Goal: Check status: Check status

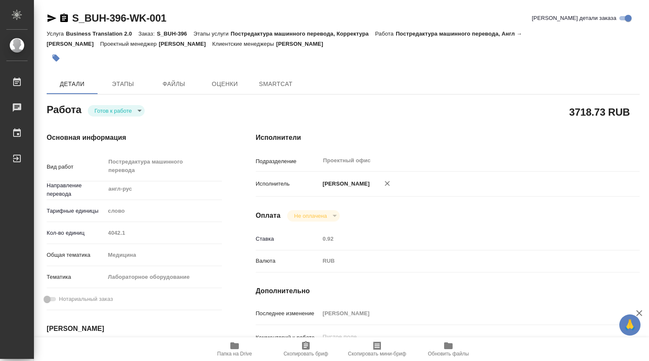
type textarea "x"
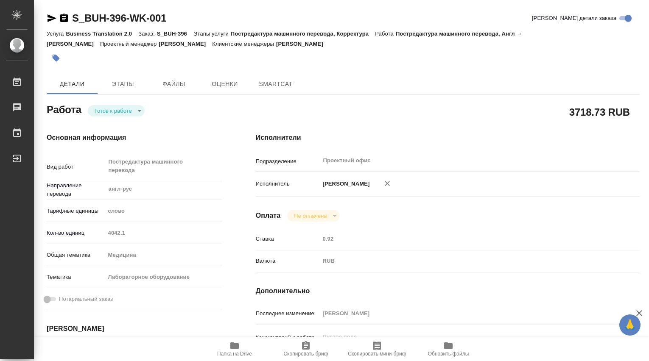
type textarea "x"
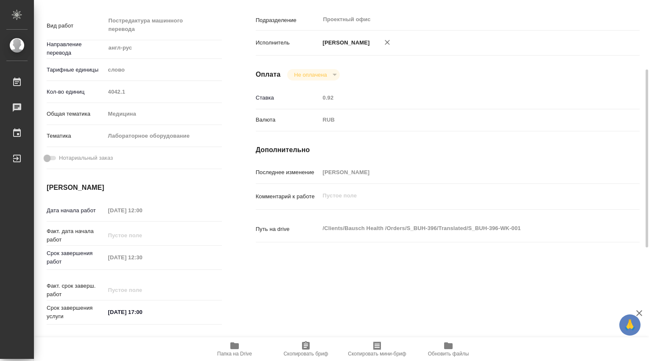
scroll to position [371, 0]
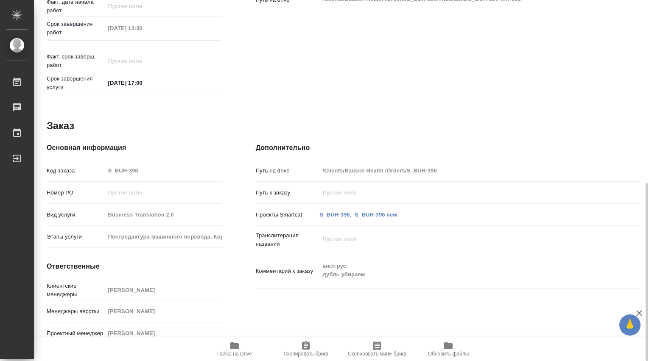
type textarea "x"
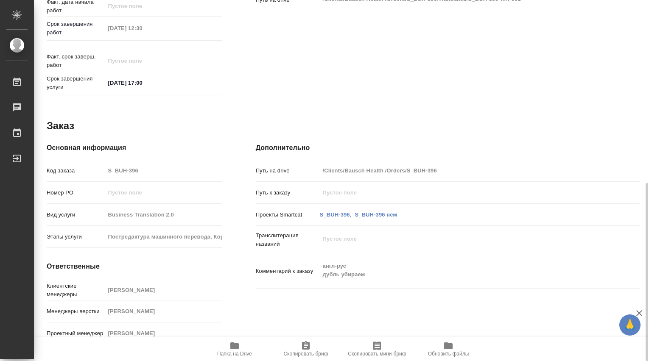
type textarea "x"
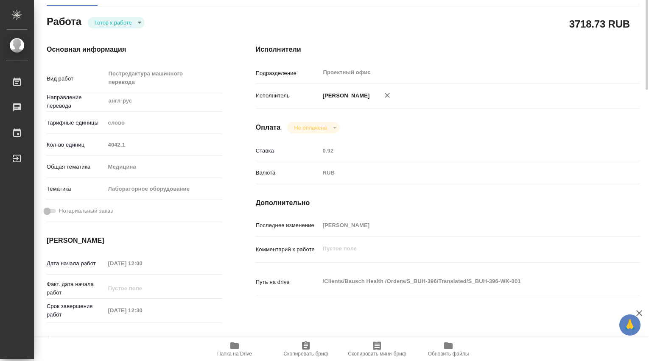
scroll to position [0, 0]
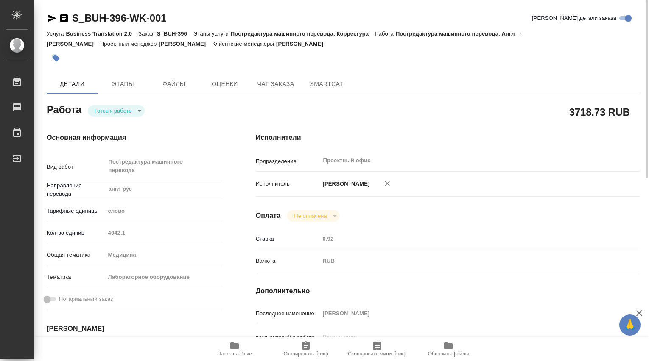
click at [140, 110] on body "🙏 .cls-1 fill:#fff; AWATERA [PERSON_NAME] 0 Чаты График Выйти S_BUH-396-WK-001 …" at bounding box center [324, 180] width 649 height 361
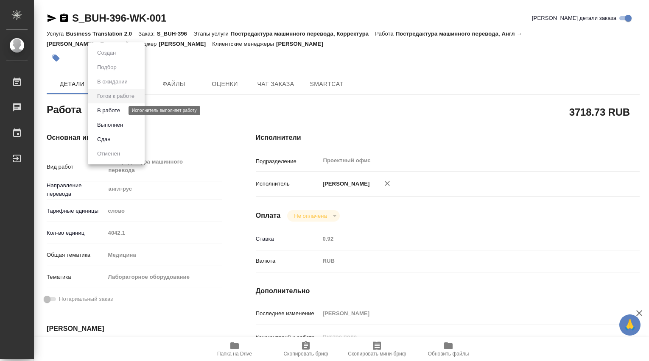
click at [119, 114] on button "В работе" at bounding box center [109, 110] width 28 height 9
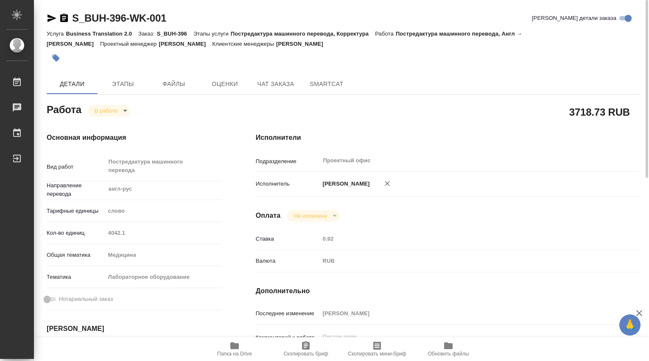
type textarea "x"
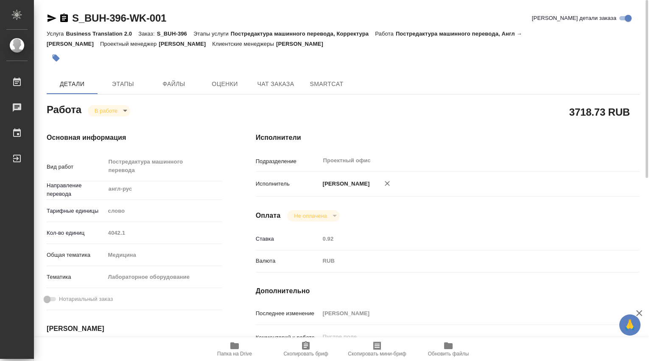
type textarea "x"
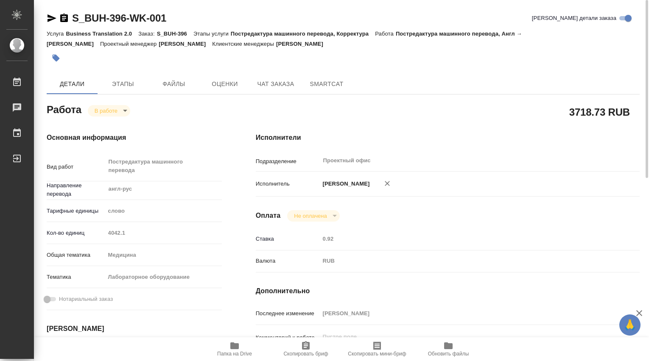
scroll to position [141, 0]
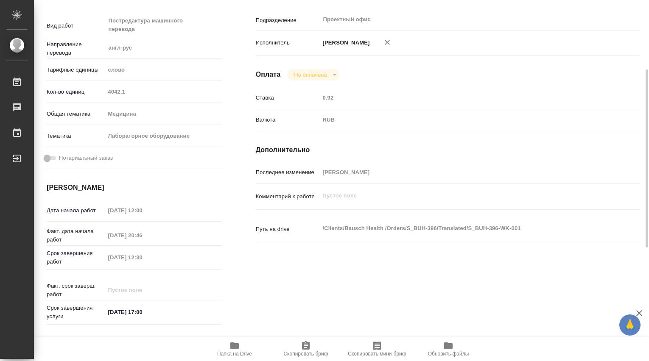
type textarea "x"
